Goal: Check status: Check status

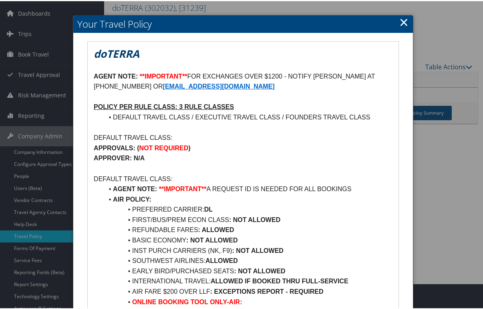
scroll to position [80, 0]
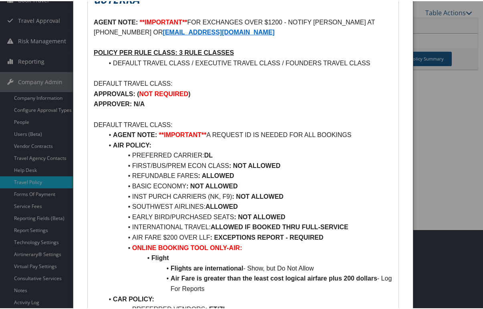
click at [243, 185] on li "BASIC ECONOMY : NOT ALLOWED" at bounding box center [247, 185] width 289 height 10
drag, startPoint x: 220, startPoint y: 93, endPoint x: 231, endPoint y: 67, distance: 27.8
click at [220, 93] on p "APPROVALS: ( NOT REQUIRED )" at bounding box center [243, 93] width 299 height 10
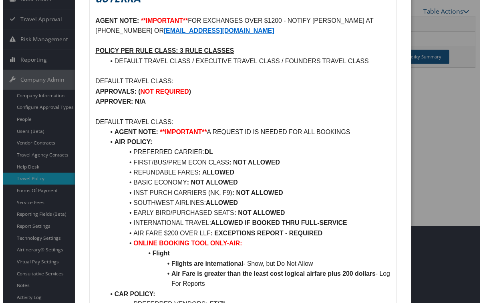
scroll to position [0, 0]
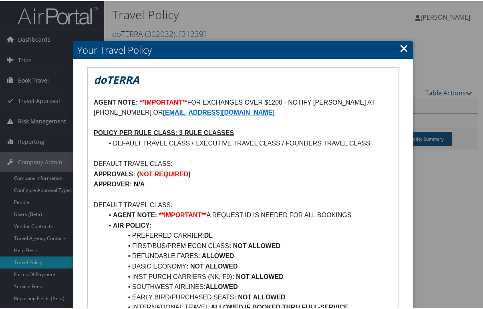
click at [399, 46] on link "×" at bounding box center [403, 47] width 9 height 16
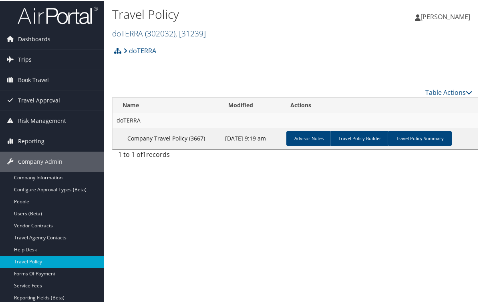
click at [174, 36] on span "( 302032 )" at bounding box center [160, 32] width 30 height 11
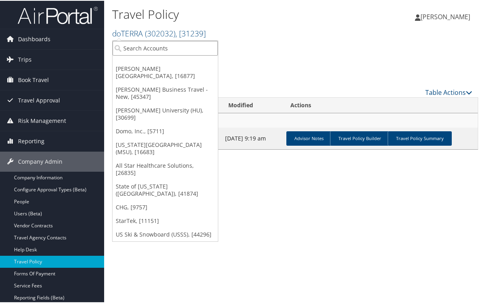
click at [169, 50] on input "search" at bounding box center [165, 47] width 105 height 15
type input "ch"
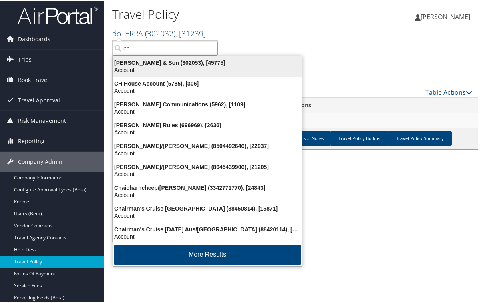
click at [169, 66] on div "Account" at bounding box center [207, 69] width 199 height 7
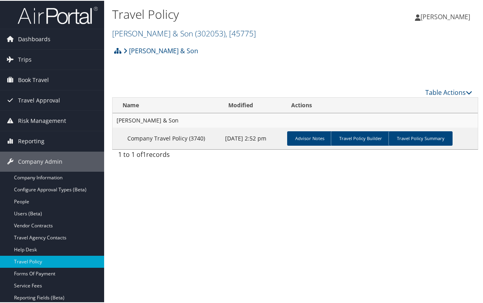
scroll to position [40, 0]
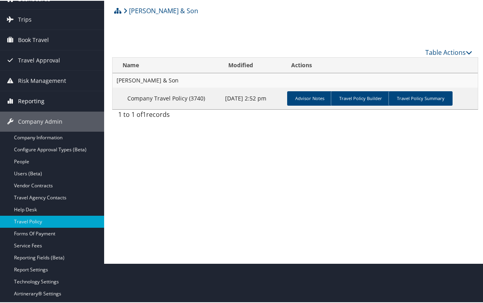
click at [40, 98] on span "Reporting" at bounding box center [31, 101] width 26 height 20
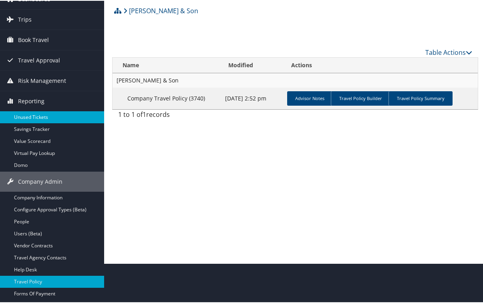
click at [31, 115] on link "Unused Tickets" at bounding box center [52, 117] width 104 height 12
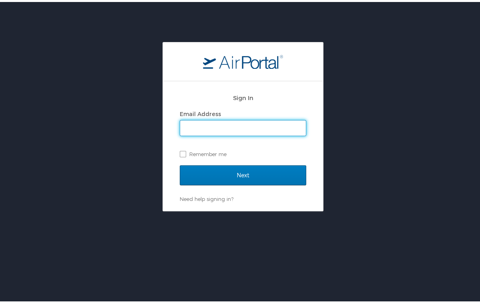
click at [224, 131] on input "Email Address" at bounding box center [243, 126] width 126 height 15
type input "peggy.kane@cbtravel.com"
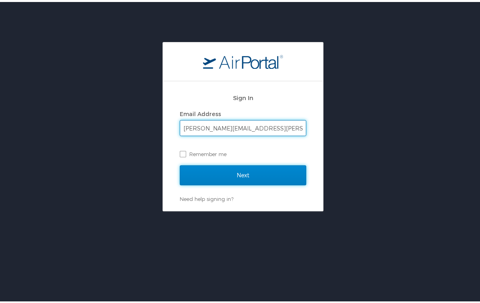
click at [207, 171] on input "Next" at bounding box center [243, 173] width 127 height 20
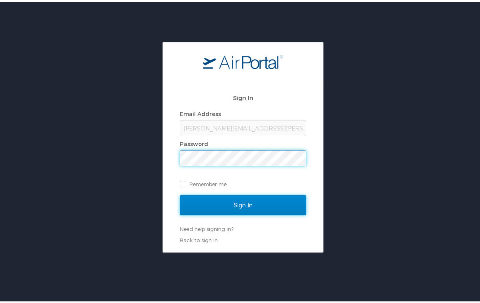
click at [248, 204] on input "Sign In" at bounding box center [243, 203] width 127 height 20
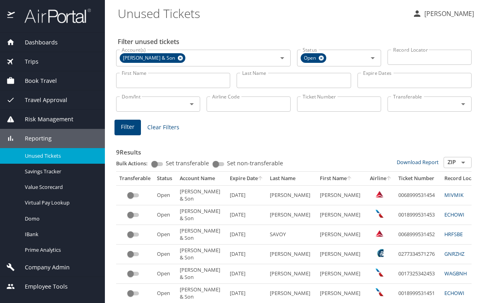
click at [181, 83] on input "First Name" at bounding box center [173, 80] width 114 height 15
type input "pablo"
click at [126, 125] on span "Filter" at bounding box center [128, 127] width 14 height 10
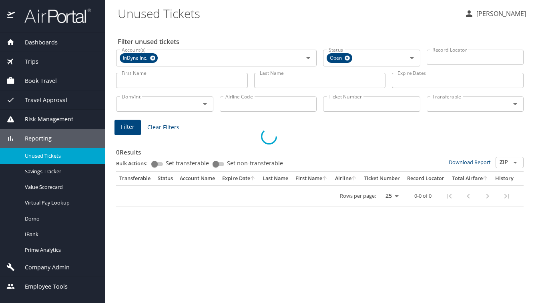
click at [184, 90] on div at bounding box center [269, 137] width 538 height 334
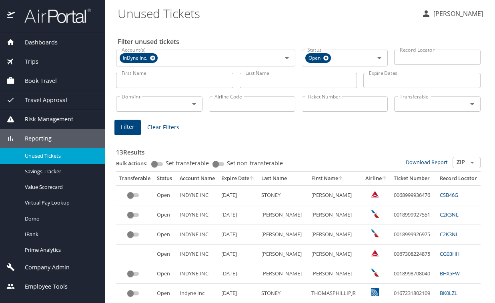
click at [216, 31] on div "Filter unused tickets Account(s) InDyne Inc. Account(s) Status Open Status Reco…" at bounding box center [300, 246] width 365 height 440
click at [24, 57] on span "Trips" at bounding box center [27, 61] width 24 height 9
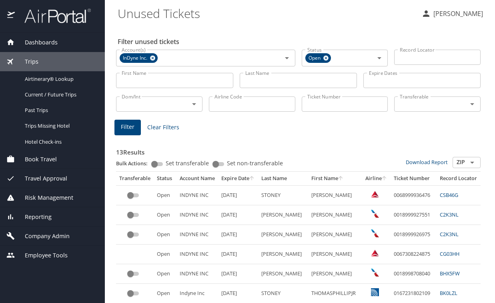
click at [113, 24] on main "Unused Tickets Margaret Kane Filter unused tickets Account(s) InDyne Inc. Accou…" at bounding box center [300, 151] width 391 height 303
click at [329, 101] on input "Ticket Number" at bounding box center [345, 104] width 87 height 15
paste input "0147325342288"
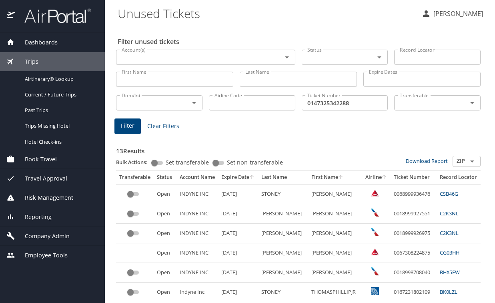
click at [113, 125] on main "Unused Tickets Margaret Kane Filter unused tickets Account(s) Account(s) Status…" at bounding box center [300, 151] width 391 height 303
click at [135, 133] on button "Filter" at bounding box center [128, 127] width 26 height 16
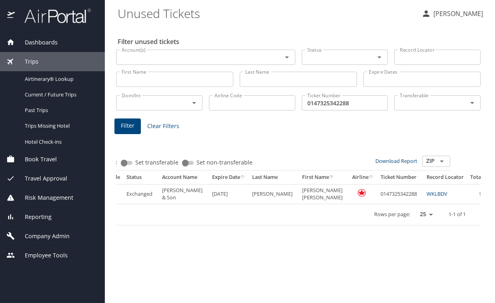
scroll to position [0, 80]
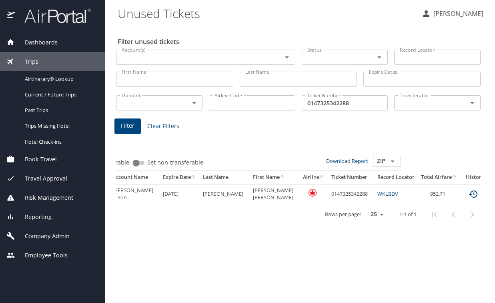
click at [495, 193] on icon "expand row" at bounding box center [497, 194] width 5 height 3
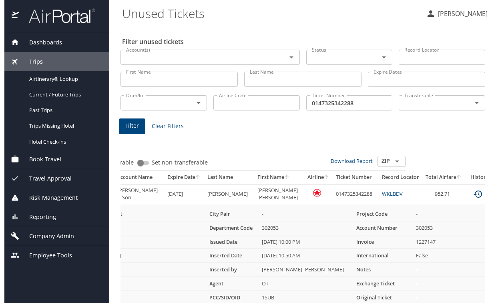
scroll to position [36, 0]
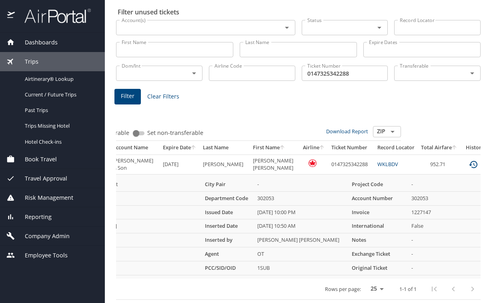
click at [107, 237] on main "Unused Tickets Margaret Kane Filter unused tickets Account(s) Account(s) Status…" at bounding box center [300, 151] width 391 height 303
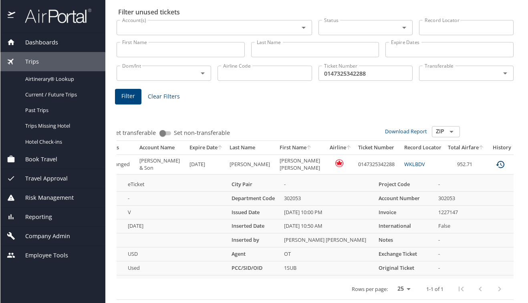
scroll to position [0, 53]
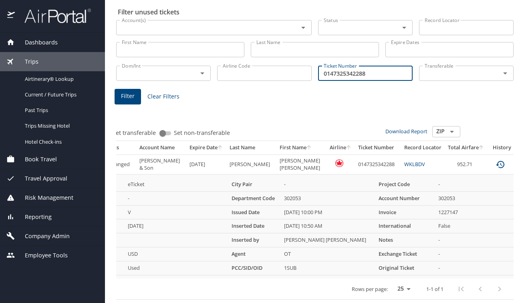
click at [367, 67] on input "0147325342288" at bounding box center [365, 73] width 95 height 15
type input "0147325342323"
click at [126, 91] on span "Filter" at bounding box center [128, 96] width 14 height 10
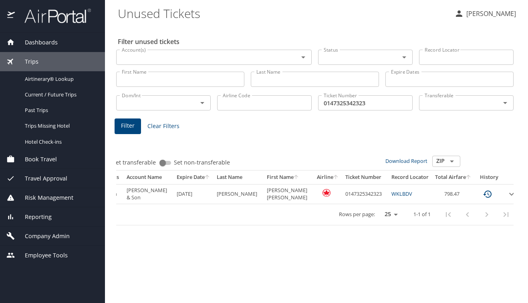
scroll to position [0, 0]
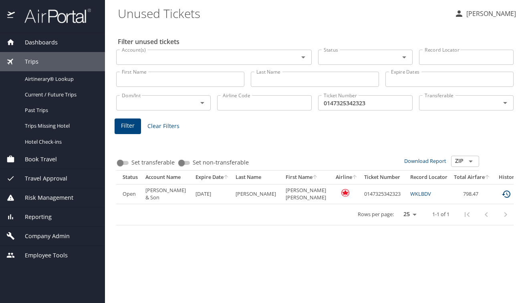
click at [393, 140] on div "1 Results Bulk Actions: Set transferable Set non-transferable Download Report Z…" at bounding box center [314, 181] width 397 height 90
click at [526, 196] on icon "expand row" at bounding box center [531, 194] width 10 height 10
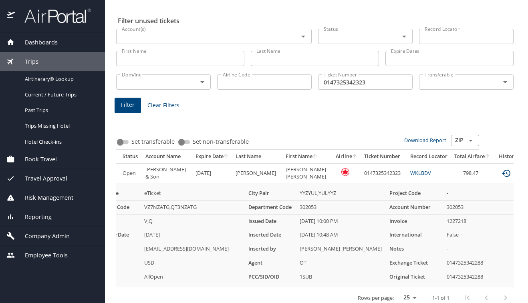
scroll to position [43, 0]
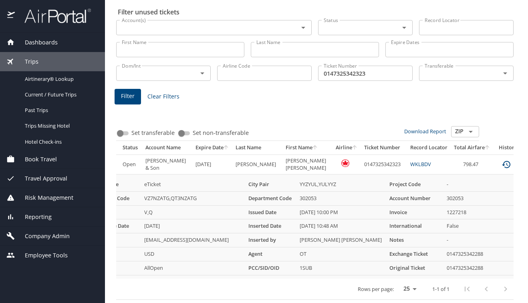
click at [109, 70] on main "Unused Tickets Margaret Kane Filter unused tickets Account(s) Account(s) Status…" at bounding box center [316, 151] width 423 height 303
click at [109, 67] on main "Unused Tickets Margaret Kane Filter unused tickets Account(s) Account(s) Status…" at bounding box center [316, 151] width 423 height 303
